Goal: Task Accomplishment & Management: Use online tool/utility

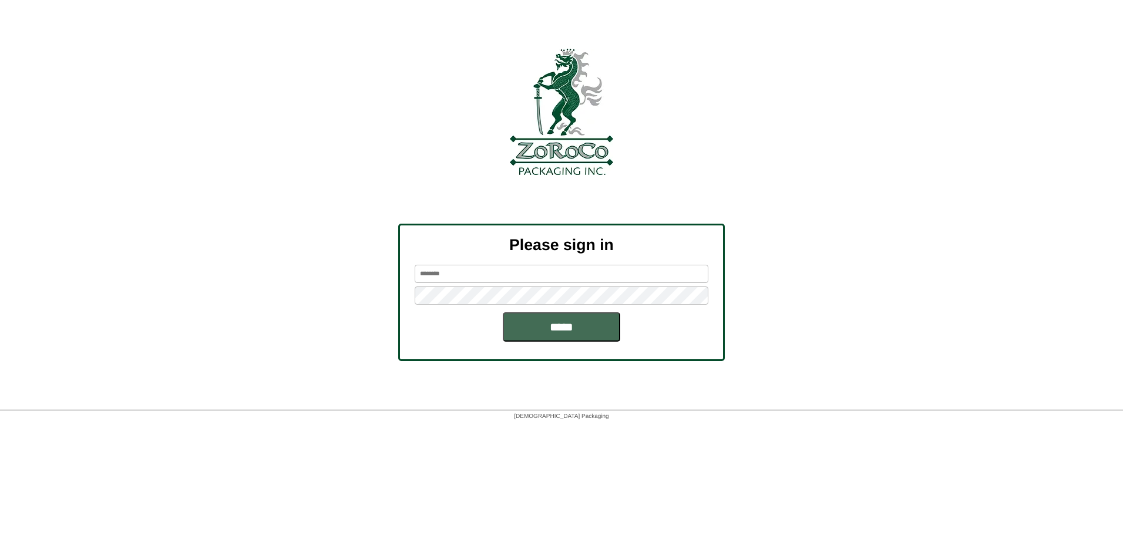
type input "********"
click at [399, 214] on input "*****" at bounding box center [561, 326] width 117 height 29
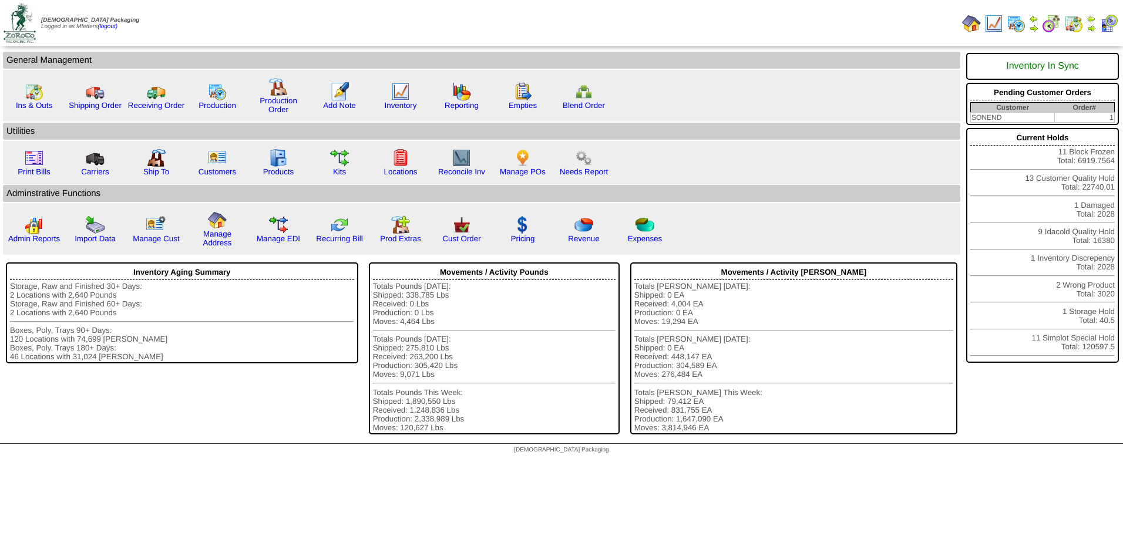
click at [1007, 27] on img at bounding box center [1016, 23] width 19 height 19
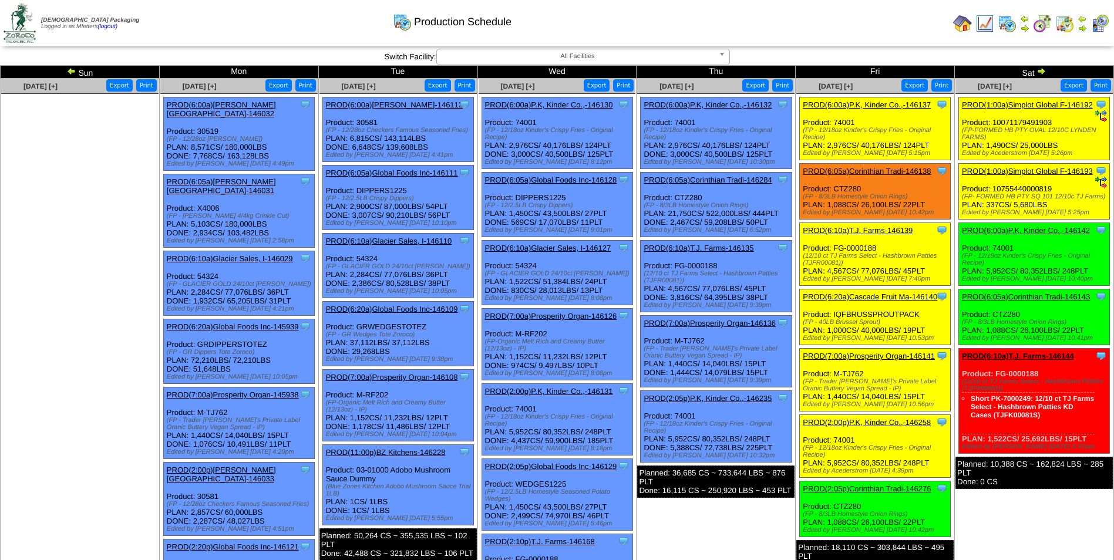
click at [72, 72] on img at bounding box center [71, 70] width 9 height 9
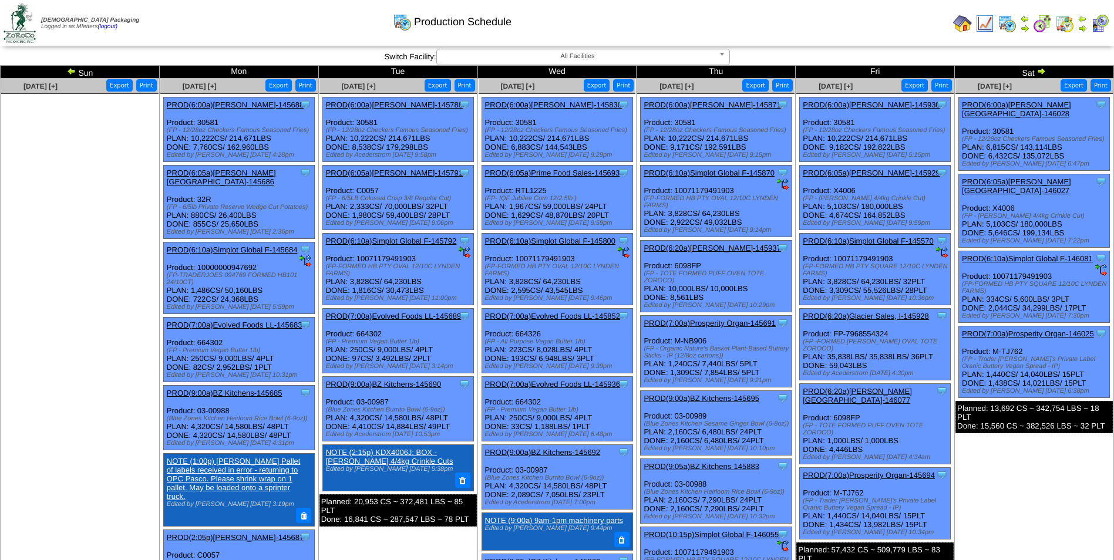
click at [415, 106] on link "PROD(6:00a)Lamb-Weston-145788" at bounding box center [394, 104] width 137 height 9
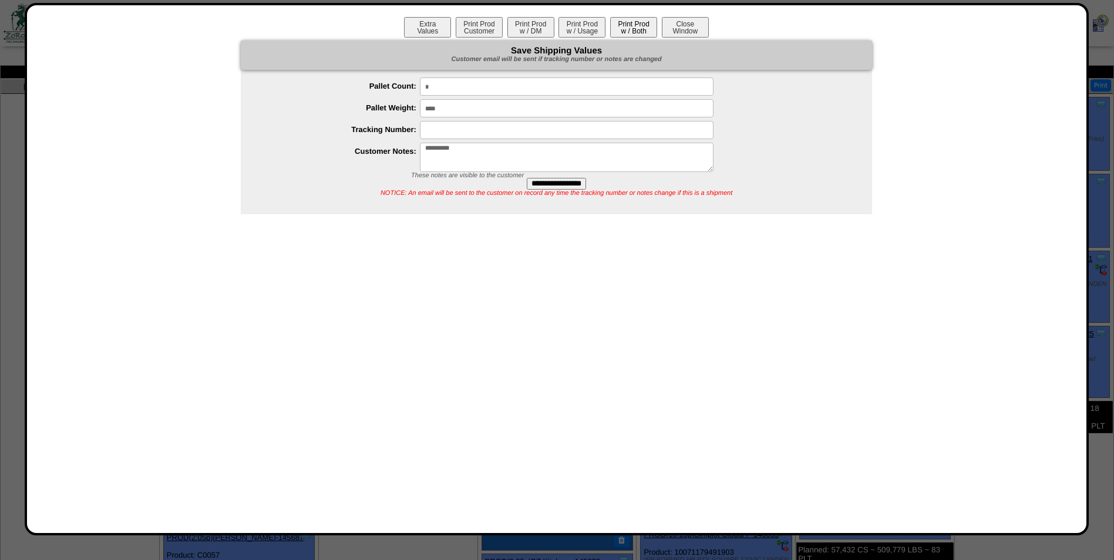
click at [644, 30] on button "Print Prod w / Both" at bounding box center [633, 27] width 47 height 21
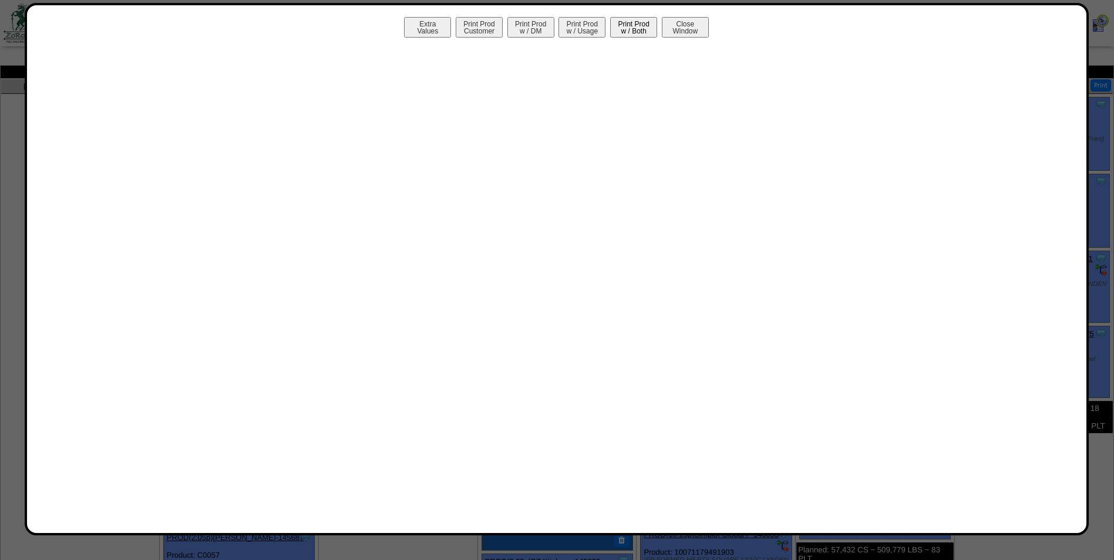
click at [625, 29] on button "Print Prod w / Both" at bounding box center [633, 27] width 47 height 21
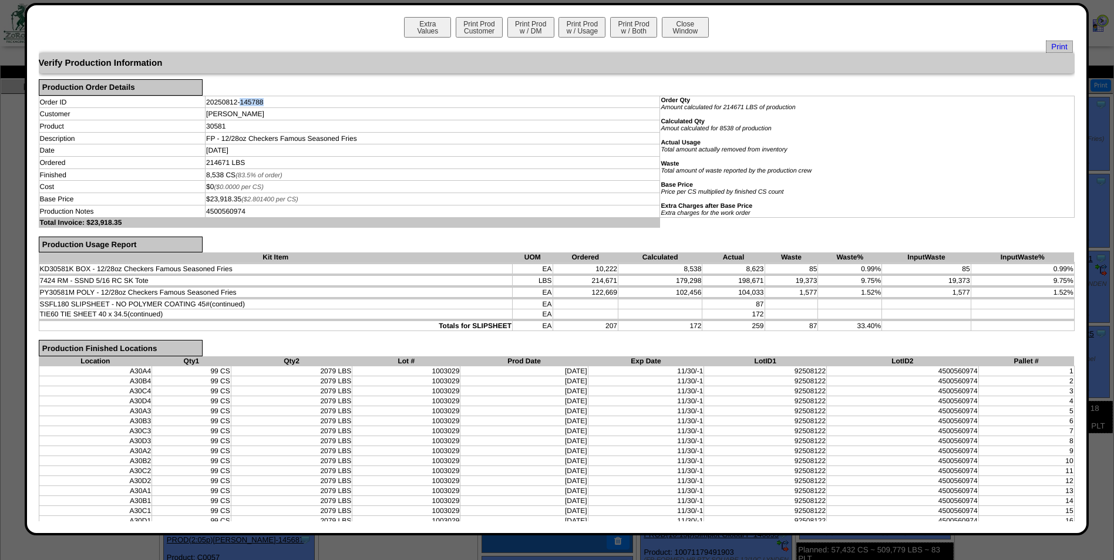
drag, startPoint x: 269, startPoint y: 101, endPoint x: 238, endPoint y: 99, distance: 30.6
click at [238, 99] on td "20250812-145788" at bounding box center [433, 102] width 455 height 12
copy td "145788"
click at [945, 177] on div "Order Qty Amount calculated for 214671 LBS of production Calculated Qty Amout c…" at bounding box center [867, 157] width 412 height 120
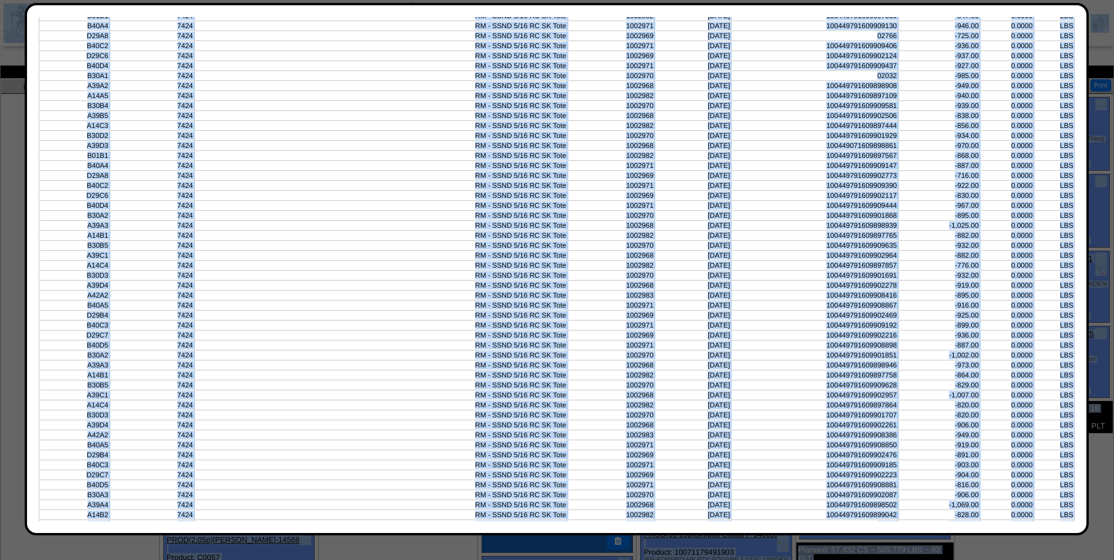
scroll to position [3108, 0]
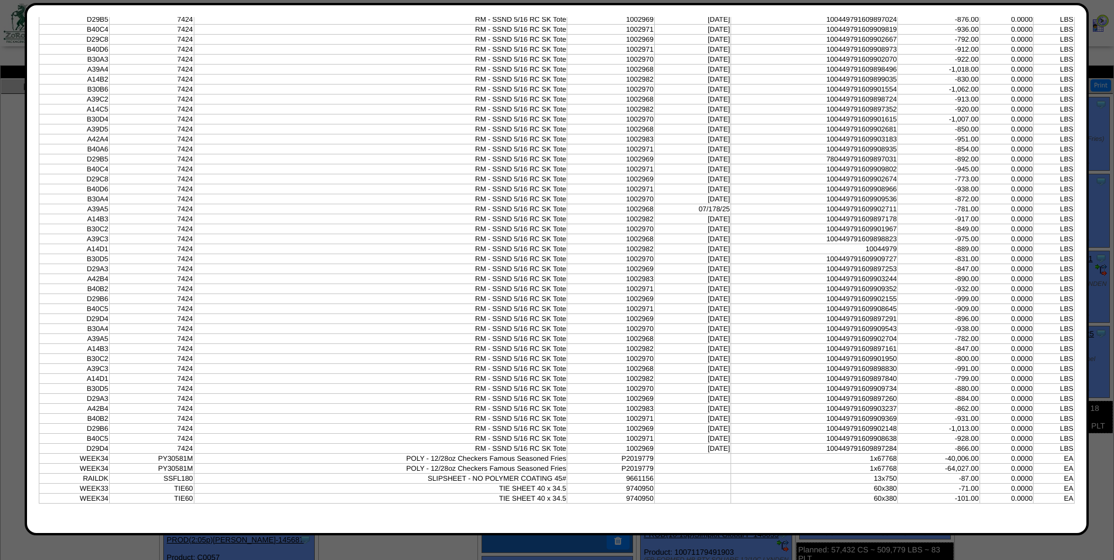
drag, startPoint x: 56, startPoint y: 193, endPoint x: 1069, endPoint y: 500, distance: 1058.4
click at [1069, 500] on div "Extra Values Print Prod Customer Print Prod w / DM Print Prod w / Usage Print P…" at bounding box center [557, 269] width 1036 height 504
copy table
